Goal: Navigation & Orientation: Find specific page/section

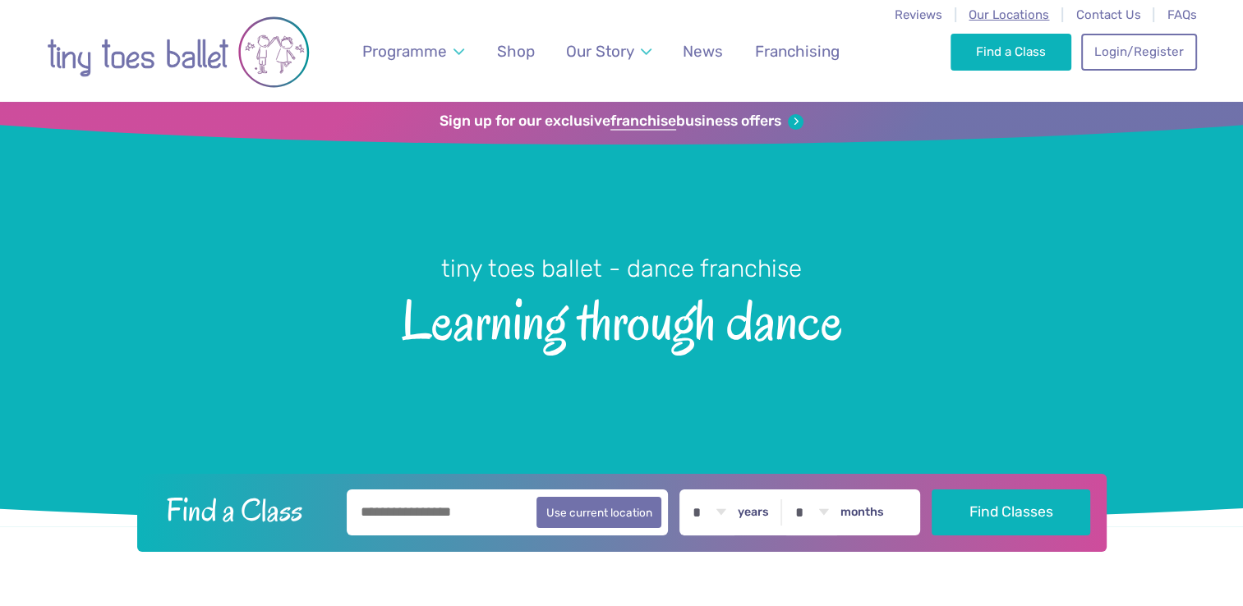
click at [986, 16] on span "Our Locations" at bounding box center [1009, 14] width 81 height 15
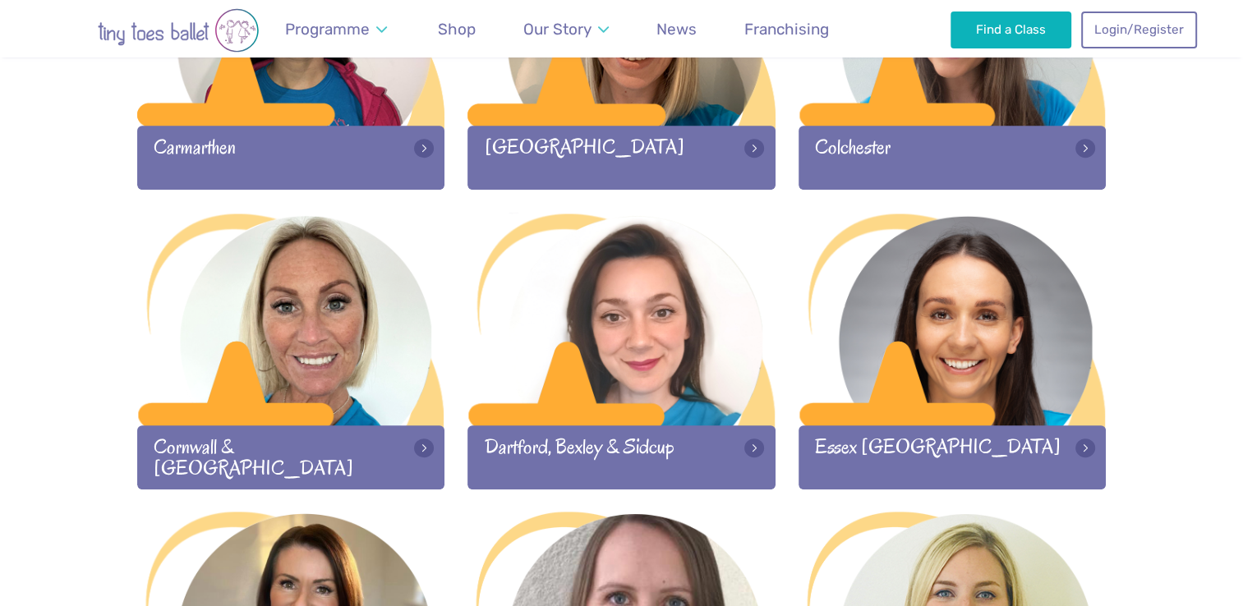
scroll to position [931, 0]
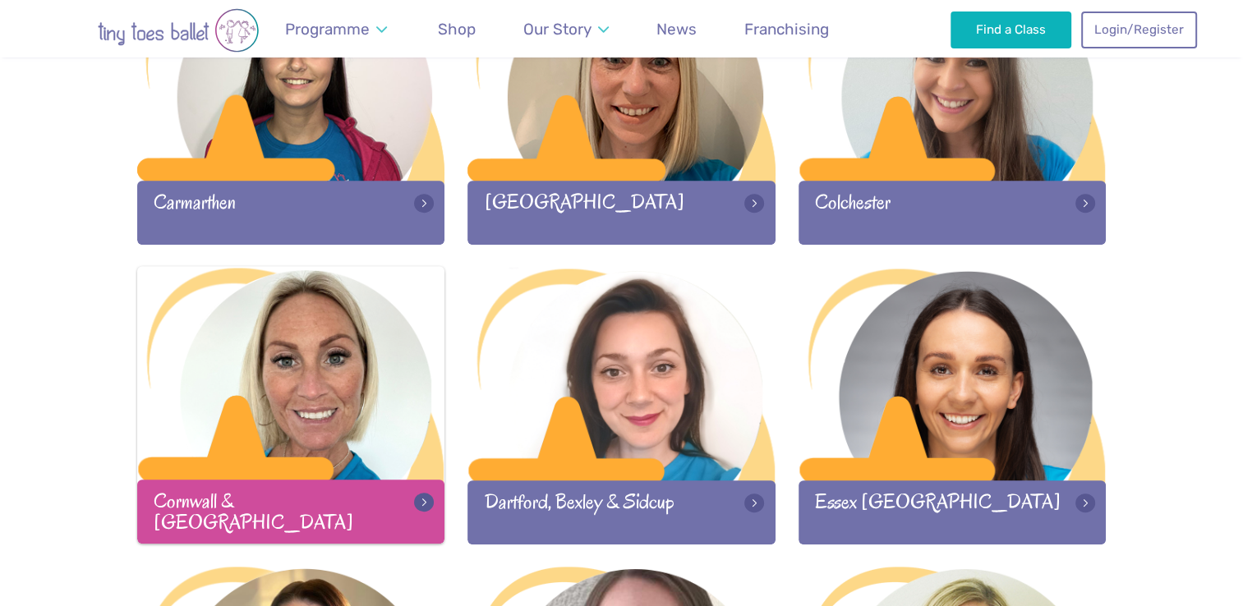
click at [357, 413] on div at bounding box center [291, 374] width 308 height 217
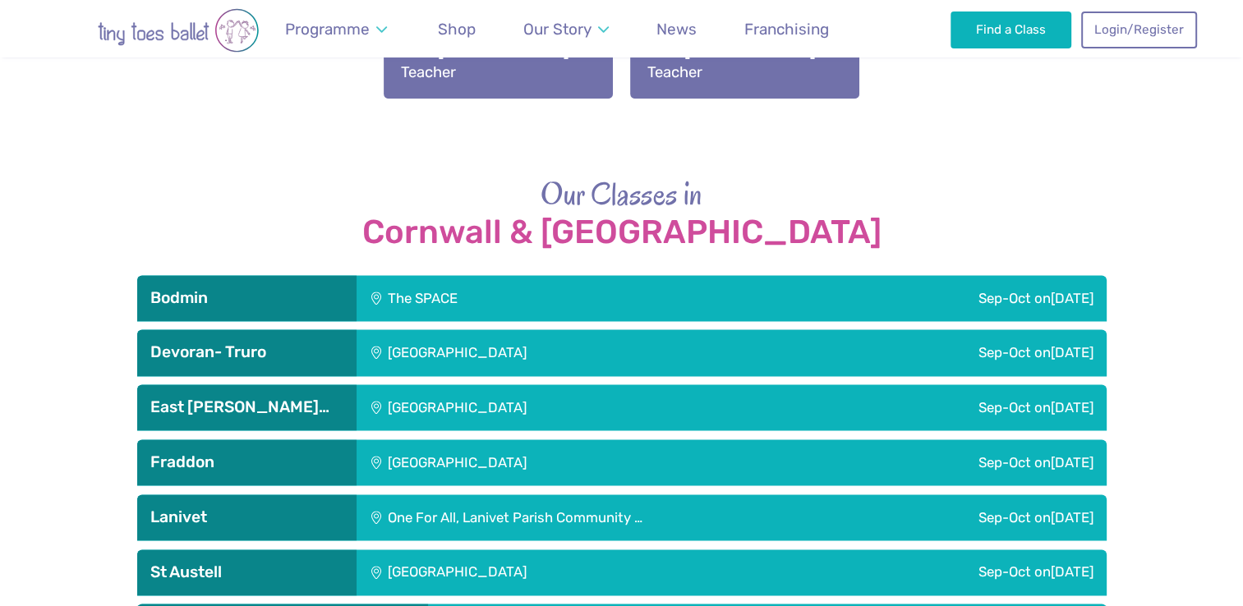
scroll to position [2162, 0]
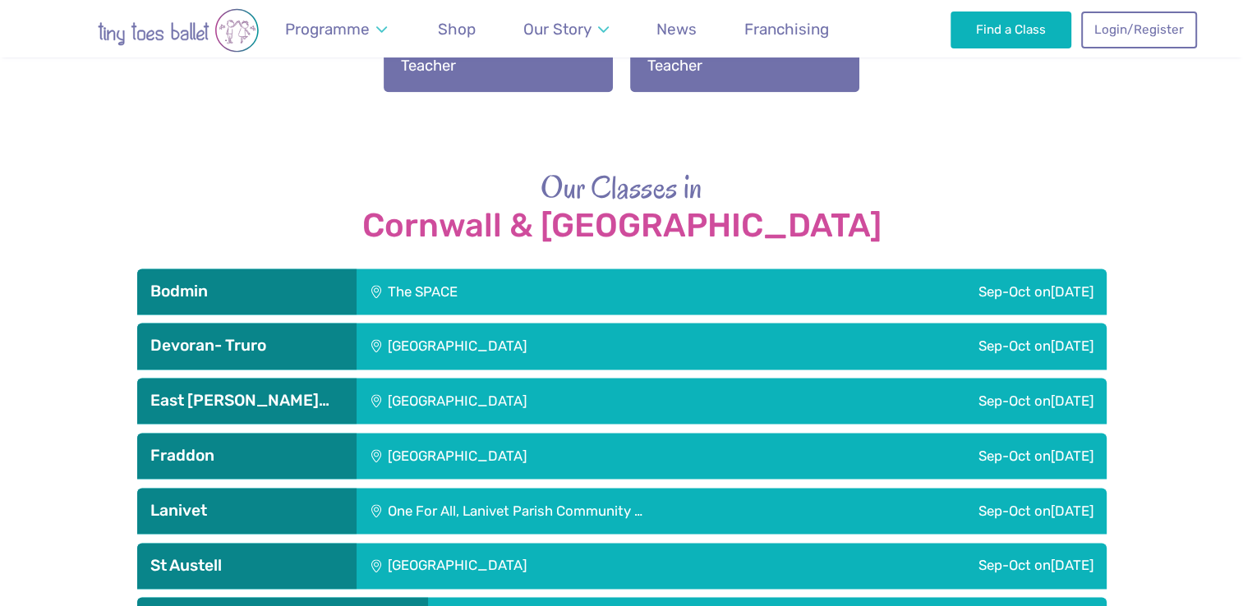
click at [552, 323] on div "[GEOGRAPHIC_DATA]" at bounding box center [569, 346] width 424 height 46
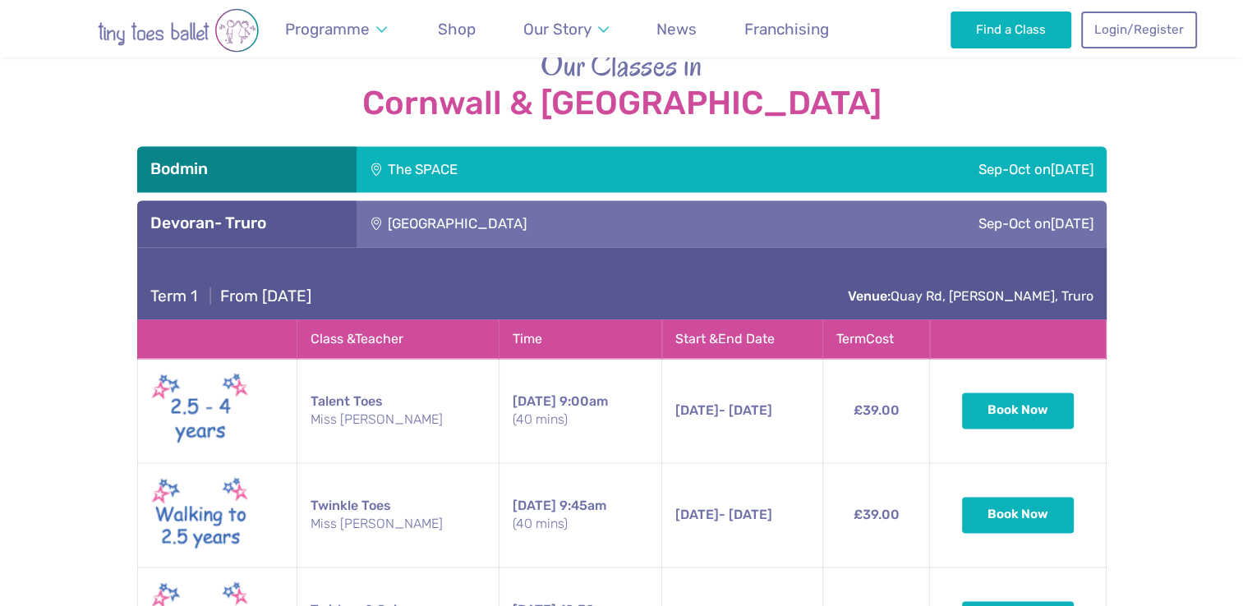
scroll to position [2290, 0]
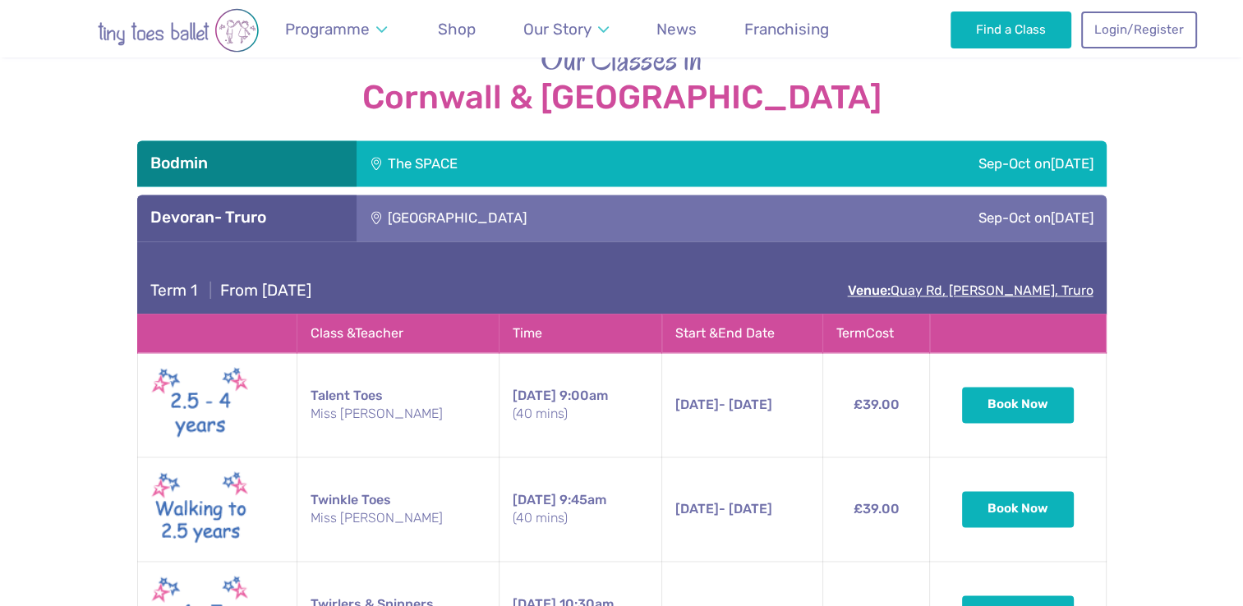
click at [946, 283] on link "Venue: Quay Rd, Devoran, Truro" at bounding box center [971, 291] width 246 height 16
click at [1167, 182] on div "Our Classes in Cornwall & Devon Bodmin The SPACE Sep-Oct on Friday Term 1 | Fro…" at bounding box center [621, 498] width 1243 height 919
